Goal: Complete application form

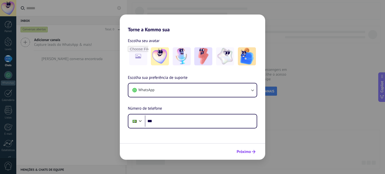
click at [243, 152] on span "Próximo" at bounding box center [243, 152] width 14 height 4
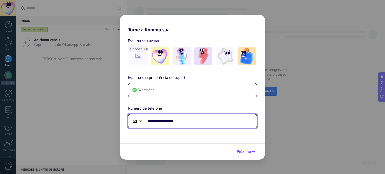
type input "**********"
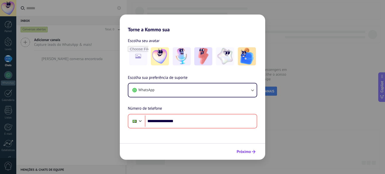
click at [244, 150] on span "Próximo" at bounding box center [243, 152] width 14 height 4
click at [245, 152] on span "Próximo" at bounding box center [243, 152] width 14 height 4
click at [247, 152] on span "Próximo" at bounding box center [243, 152] width 14 height 4
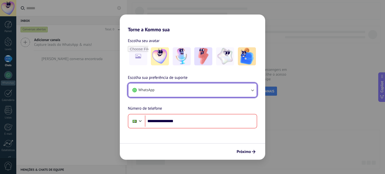
click at [224, 95] on button "WhatsApp" at bounding box center [192, 90] width 128 height 14
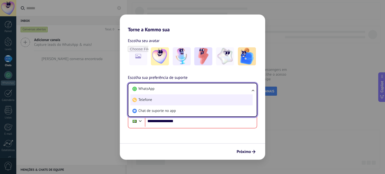
click at [143, 101] on span "Telefone" at bounding box center [145, 99] width 14 height 5
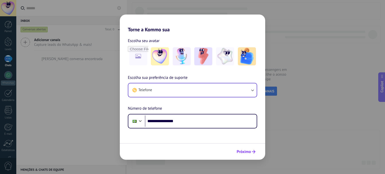
click at [243, 152] on span "Próximo" at bounding box center [243, 152] width 14 height 4
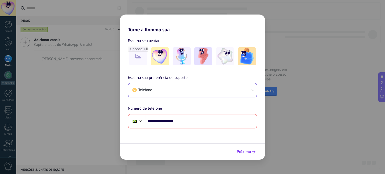
click at [243, 152] on span "Próximo" at bounding box center [243, 152] width 14 height 4
click at [156, 58] on img at bounding box center [160, 56] width 18 height 18
click at [250, 152] on span "Próximo" at bounding box center [243, 152] width 14 height 4
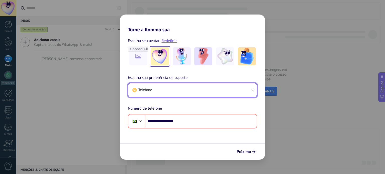
click at [250, 90] on icon "button" at bounding box center [252, 90] width 5 height 5
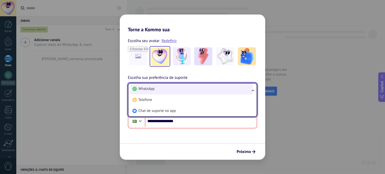
click at [154, 90] on li "WhatsApp" at bounding box center [191, 88] width 122 height 11
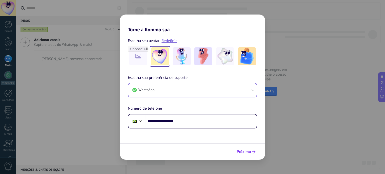
click at [242, 152] on span "Próximo" at bounding box center [243, 152] width 14 height 4
